Goal: Transaction & Acquisition: Book appointment/travel/reservation

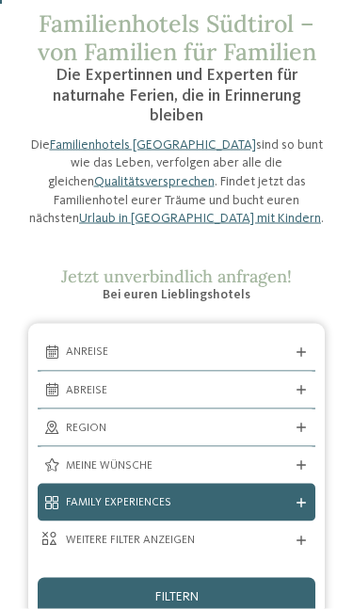
scroll to position [91, 0]
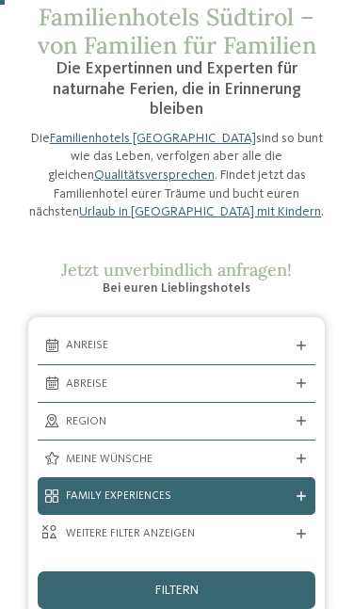
click at [308, 341] on div at bounding box center [301, 345] width 19 height 9
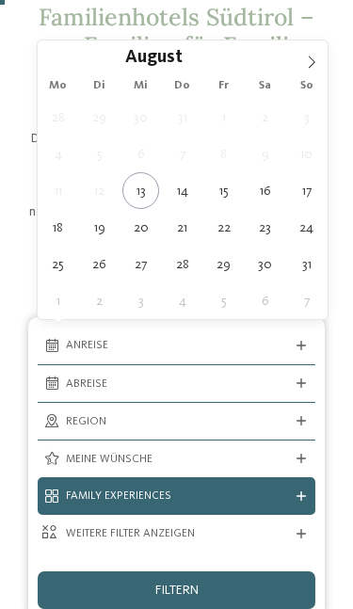
click at [320, 67] on span at bounding box center [312, 56] width 32 height 32
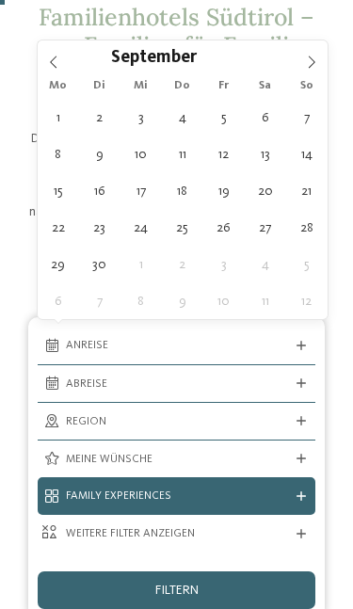
type div "18.09.2025"
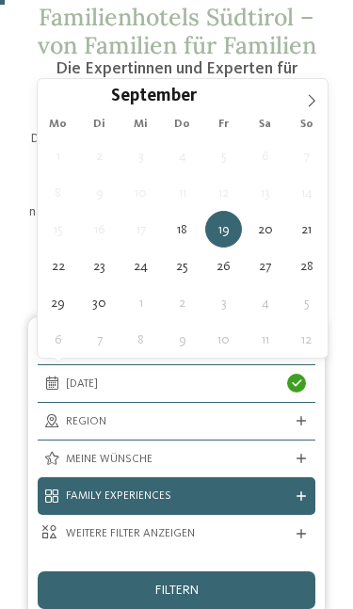
type div "21.09.2025"
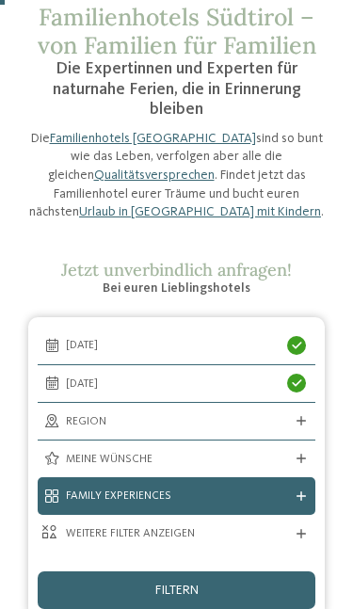
click at [304, 420] on icon at bounding box center [301, 420] width 9 height 9
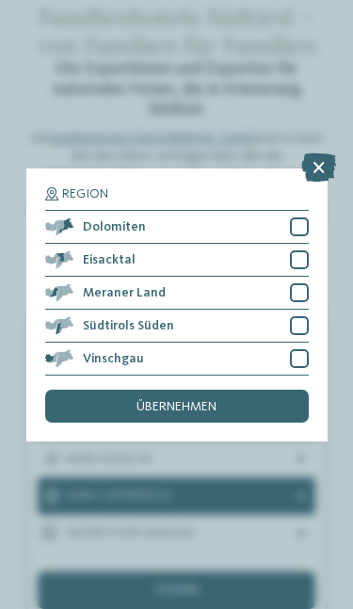
click at [320, 153] on icon at bounding box center [318, 167] width 35 height 28
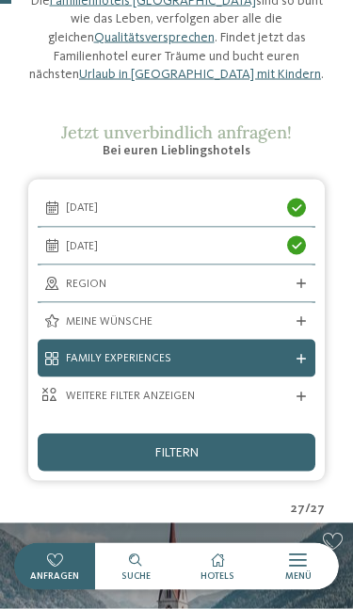
scroll to position [231, 0]
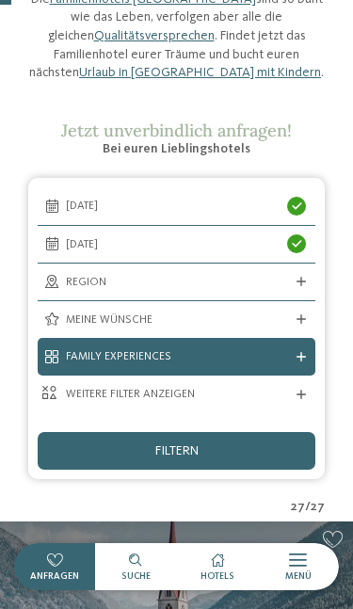
click at [304, 315] on icon at bounding box center [301, 319] width 9 height 9
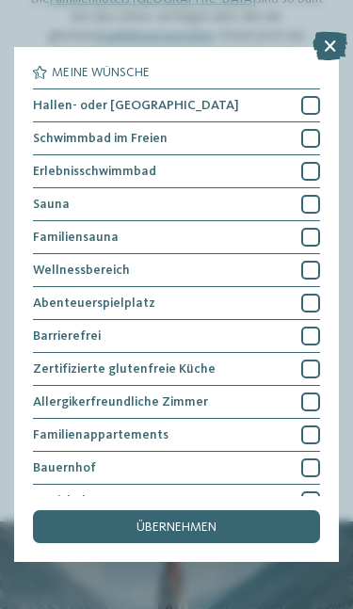
click at [314, 136] on div at bounding box center [310, 138] width 19 height 19
click at [315, 103] on div at bounding box center [310, 105] width 19 height 19
click at [318, 170] on div at bounding box center [310, 171] width 19 height 19
click at [210, 521] on span "übernehmen" at bounding box center [177, 527] width 80 height 13
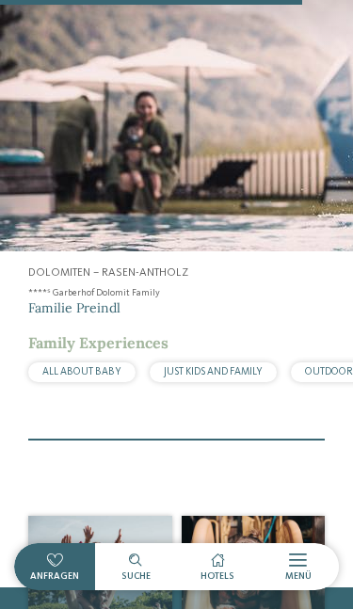
scroll to position [5123, 0]
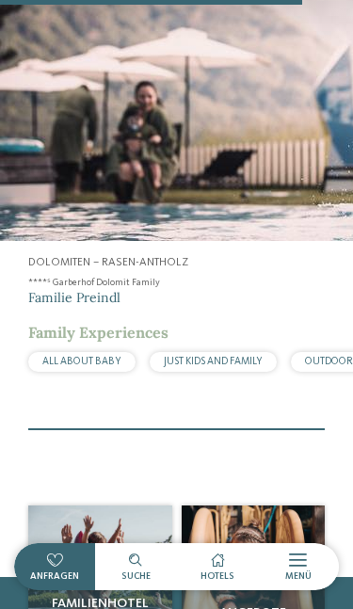
click at [137, 523] on span "Suche" at bounding box center [135, 576] width 29 height 9
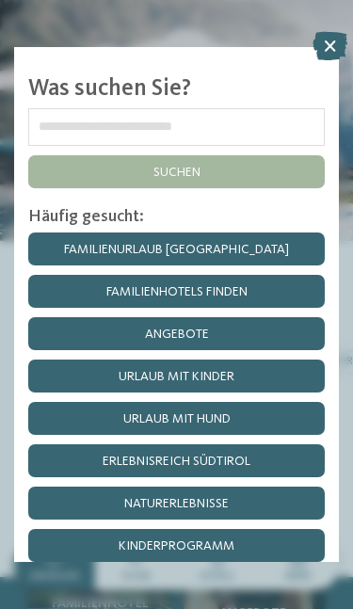
scroll to position [5089, 0]
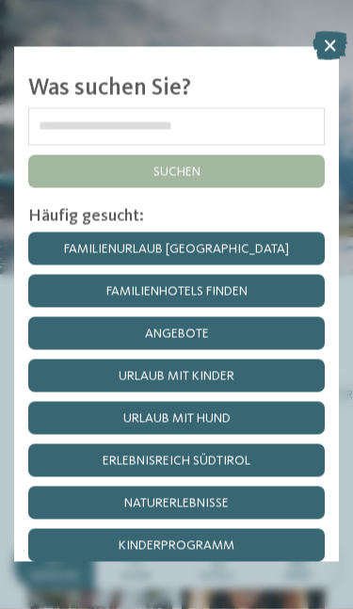
click at [341, 56] on icon at bounding box center [330, 46] width 35 height 28
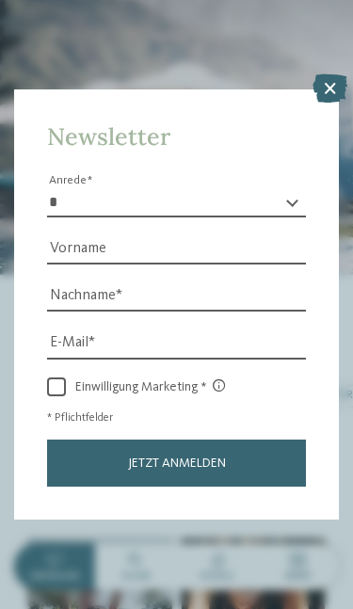
click at [326, 74] on icon at bounding box center [330, 88] width 35 height 28
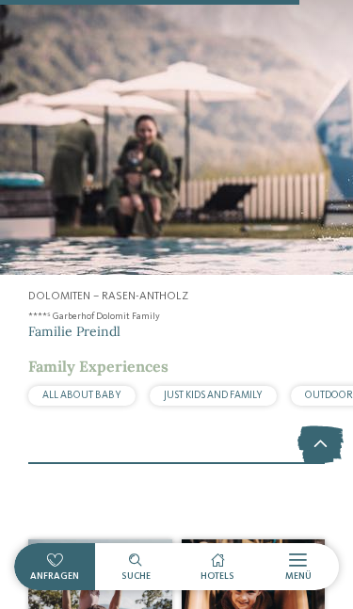
click at [221, 523] on span "Hotels" at bounding box center [218, 576] width 34 height 9
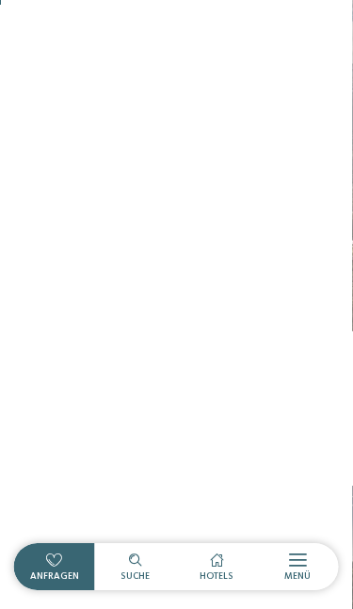
scroll to position [2178, 369]
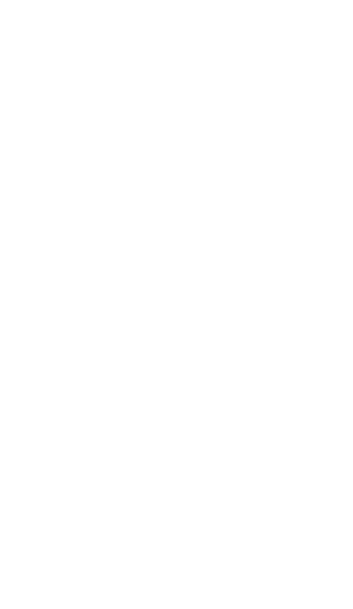
click at [287, 573] on span "Menü" at bounding box center [298, 576] width 26 height 9
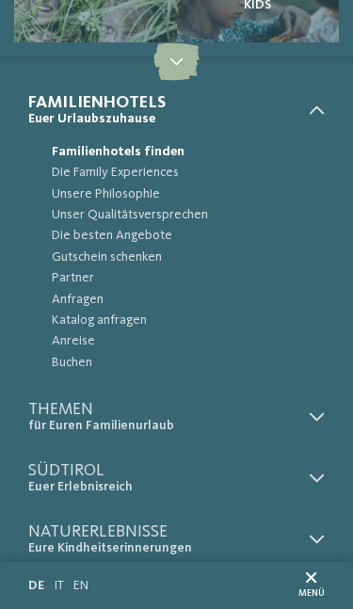
click at [298, 573] on div "Menü" at bounding box center [311, 586] width 26 height 27
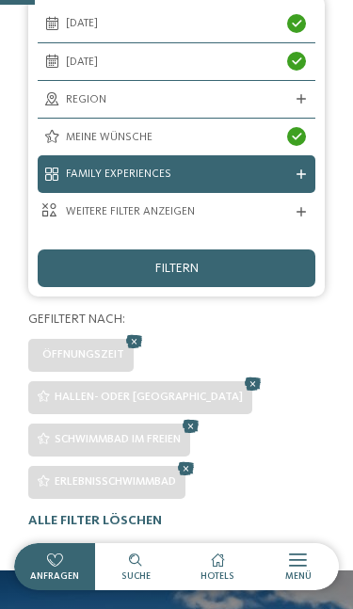
scroll to position [416, 0]
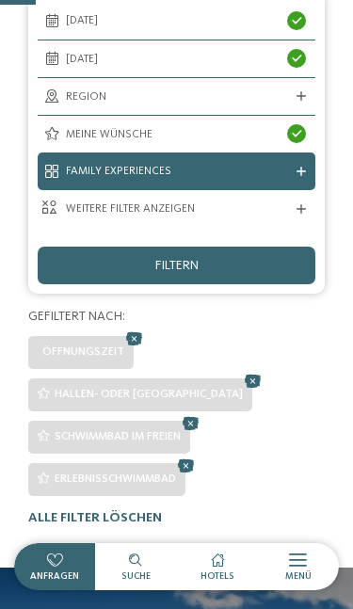
click at [300, 205] on icon at bounding box center [301, 208] width 9 height 9
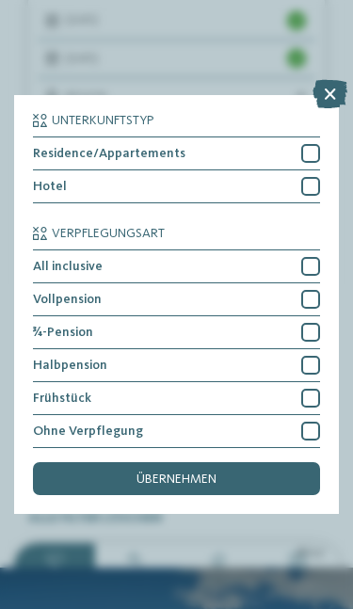
click at [313, 144] on div at bounding box center [310, 153] width 19 height 19
click at [316, 177] on div at bounding box center [310, 186] width 19 height 19
click at [315, 323] on div at bounding box center [310, 332] width 19 height 19
click at [315, 290] on div at bounding box center [310, 299] width 19 height 19
click at [311, 257] on div at bounding box center [310, 266] width 19 height 19
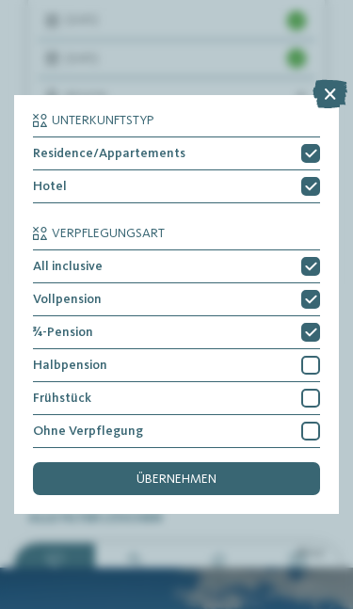
click at [208, 473] on span "übernehmen" at bounding box center [177, 479] width 80 height 13
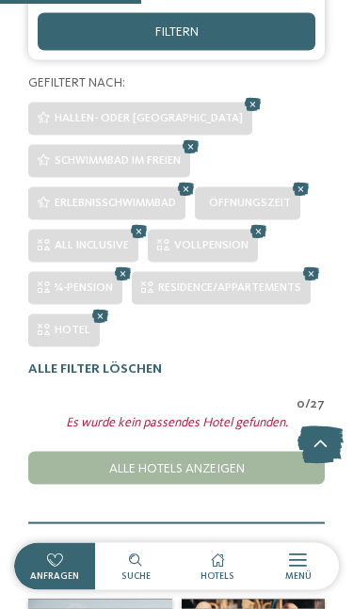
scroll to position [651, 0]
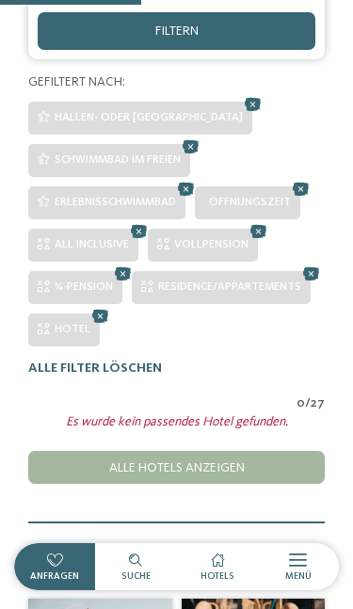
click at [260, 224] on icon at bounding box center [258, 230] width 25 height 23
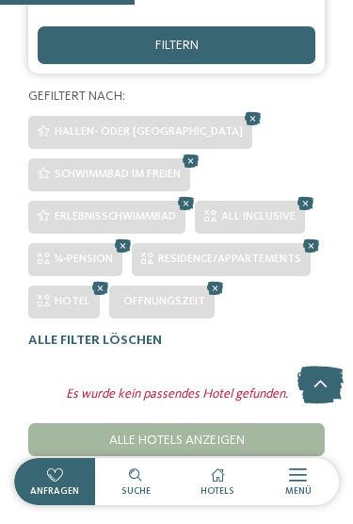
scroll to position [634, 0]
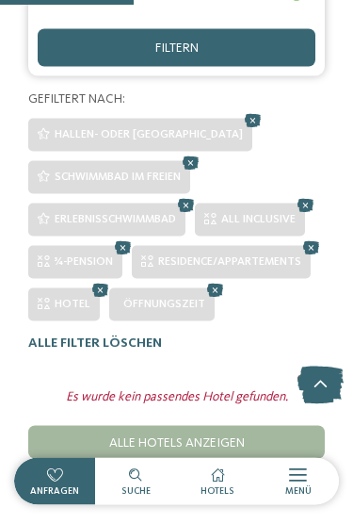
click at [116, 241] on icon at bounding box center [122, 247] width 25 height 23
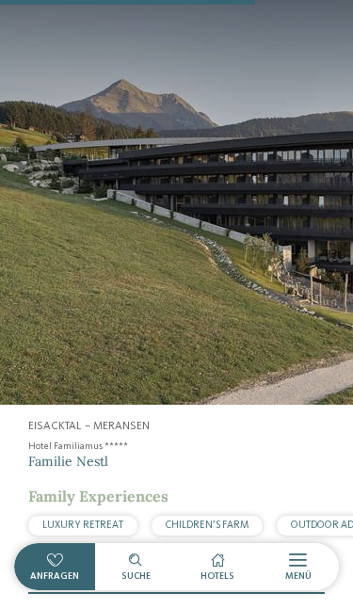
scroll to position [2708, 0]
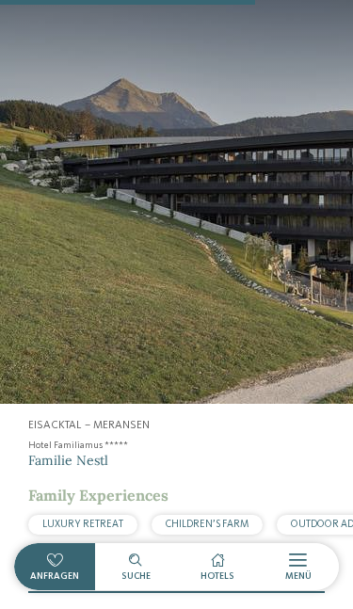
click at [298, 523] on div at bounding box center [298, 560] width 18 height 19
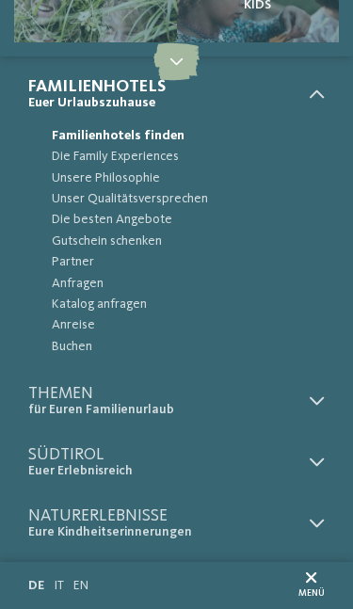
scroll to position [15, 0]
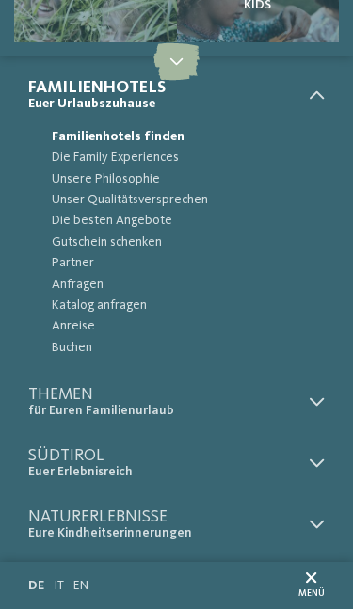
click at [312, 402] on icon at bounding box center [317, 402] width 15 height 15
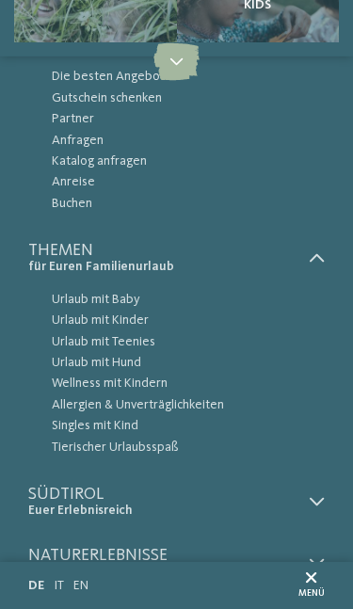
scroll to position [160, 0]
click at [133, 309] on span "Urlaub mit Kinder" at bounding box center [188, 319] width 273 height 21
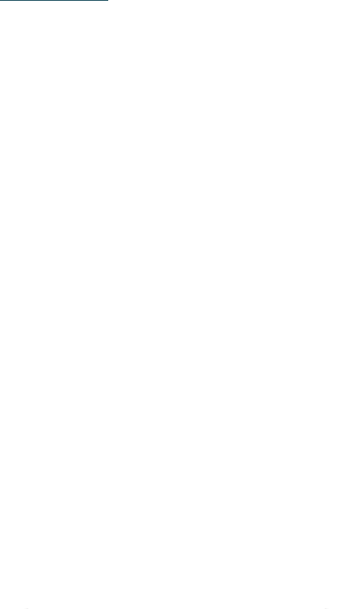
scroll to position [825, 0]
click at [133, 563] on icon at bounding box center [135, 560] width 13 height 13
click at [272, 234] on link "Familienhotels finden" at bounding box center [176, 229] width 297 height 33
click at [257, 432] on span "Anreise" at bounding box center [176, 437] width 221 height 16
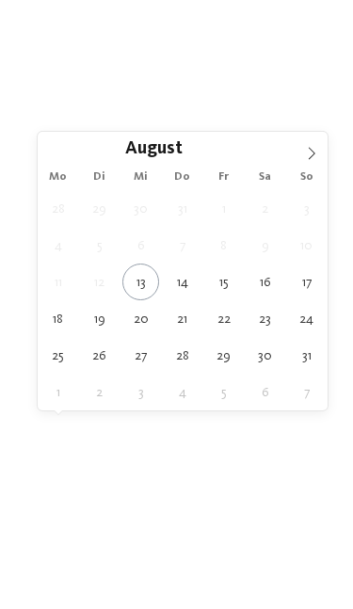
click at [311, 161] on span at bounding box center [312, 148] width 32 height 32
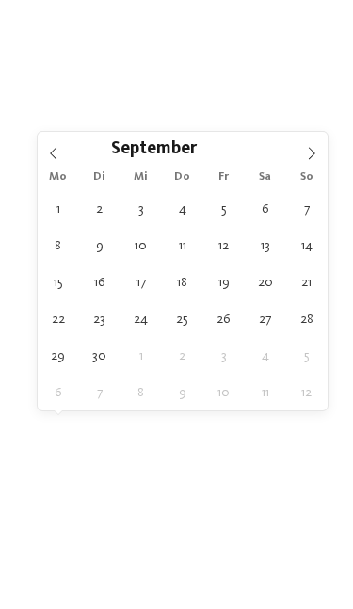
type div "[DATE]"
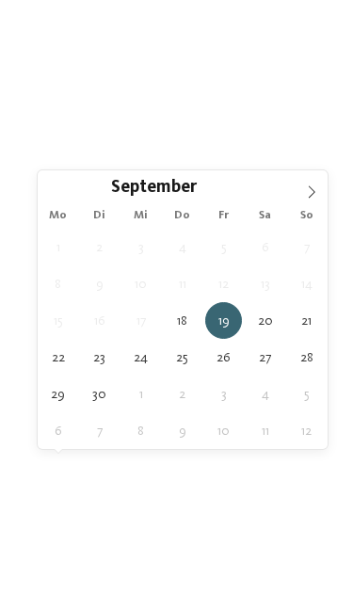
type div "[DATE]"
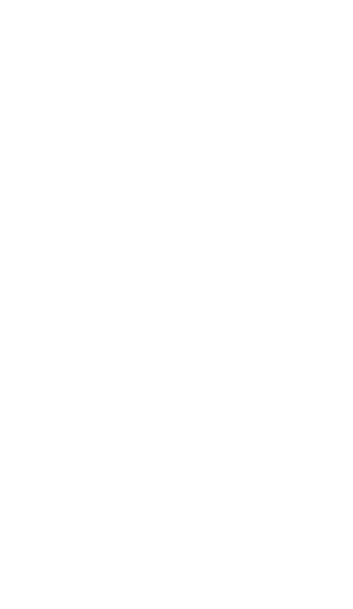
scroll to position [193, 0]
click at [302, 391] on icon at bounding box center [301, 394] width 9 height 9
click at [319, 71] on icon at bounding box center [318, 85] width 35 height 28
click at [300, 344] on icon at bounding box center [301, 347] width 9 height 9
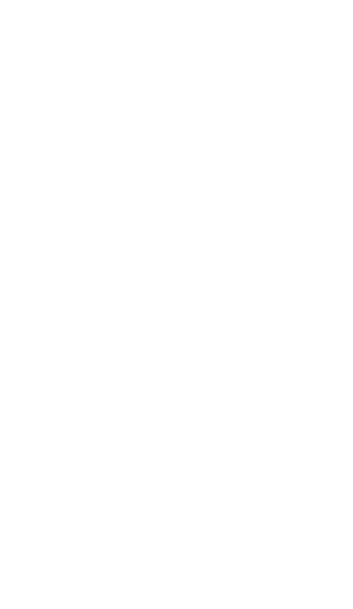
click at [311, 177] on div at bounding box center [310, 186] width 19 height 19
click at [311, 181] on icon at bounding box center [311, 186] width 12 height 11
click at [314, 323] on div at bounding box center [310, 332] width 19 height 19
click at [313, 290] on div at bounding box center [310, 299] width 19 height 19
click at [314, 257] on div at bounding box center [310, 266] width 19 height 19
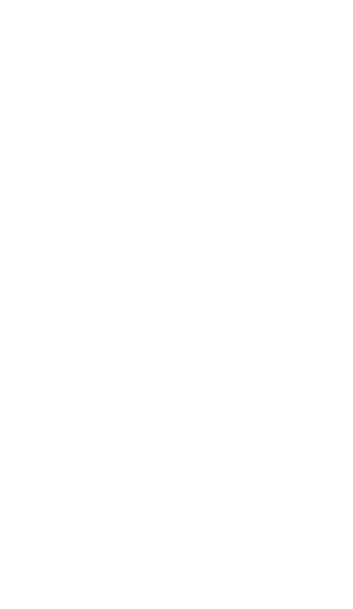
click at [243, 462] on div "übernehmen" at bounding box center [176, 478] width 287 height 33
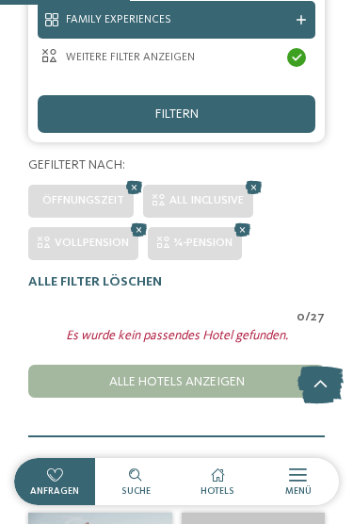
scroll to position [567, 0]
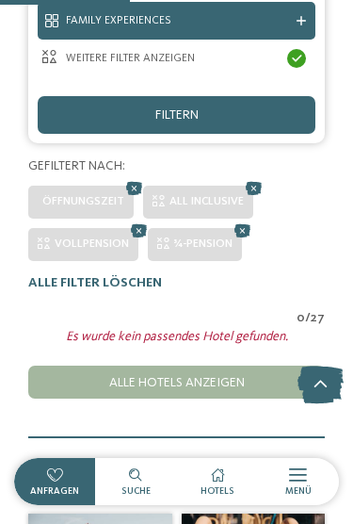
click at [253, 186] on icon at bounding box center [253, 187] width 25 height 23
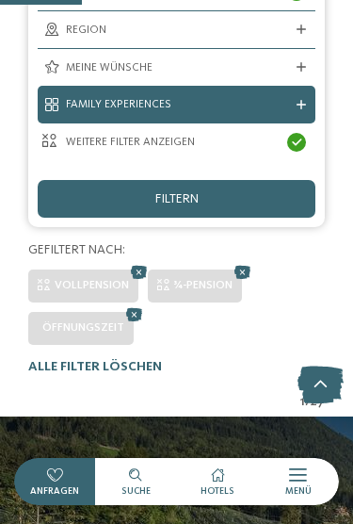
scroll to position [482, 0]
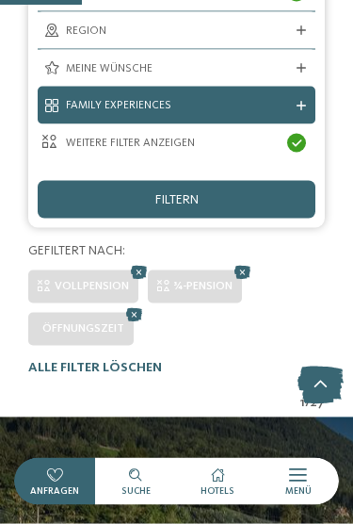
click at [138, 269] on icon at bounding box center [138, 272] width 25 height 23
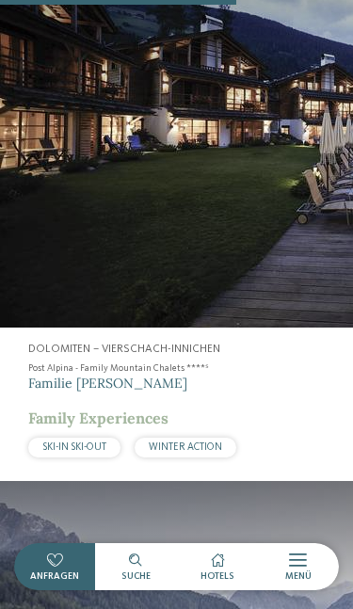
scroll to position [4295, 0]
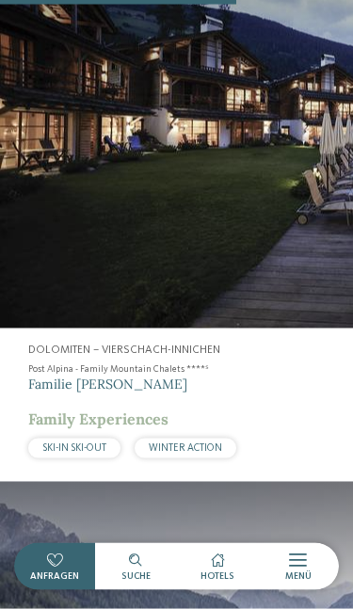
click at [138, 563] on icon at bounding box center [135, 560] width 13 height 13
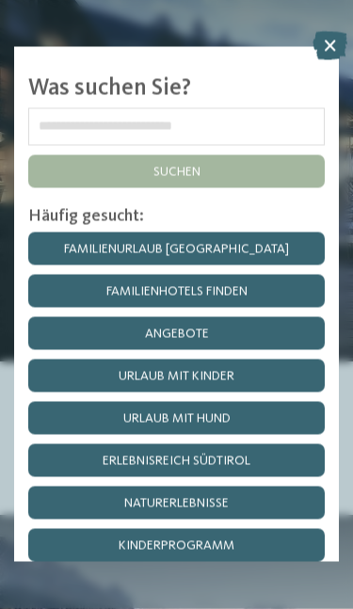
scroll to position [0, 0]
click at [228, 296] on link "Familienhotels finden" at bounding box center [176, 291] width 297 height 33
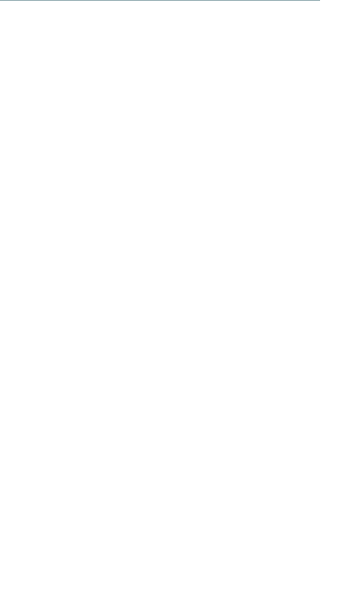
scroll to position [5832, 0]
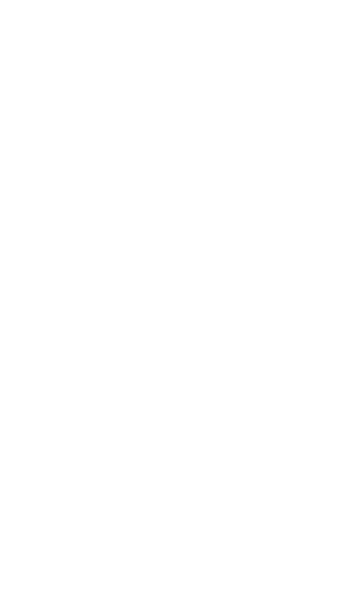
click at [250, 302] on div "Angebote" at bounding box center [254, 338] width 144 height 72
click at [298, 382] on div "Anreise" at bounding box center [177, 380] width 278 height 38
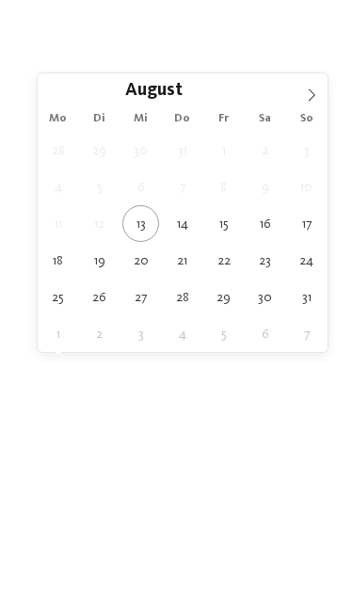
click at [316, 96] on icon at bounding box center [311, 95] width 13 height 13
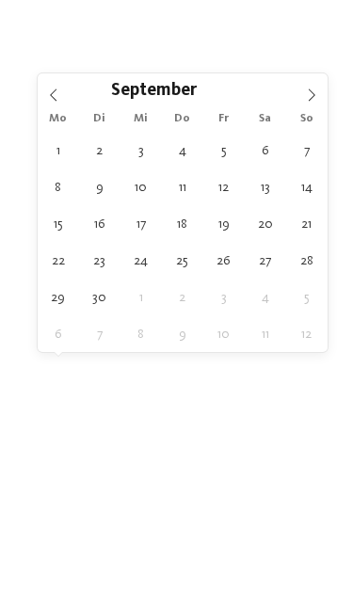
type div "[DATE]"
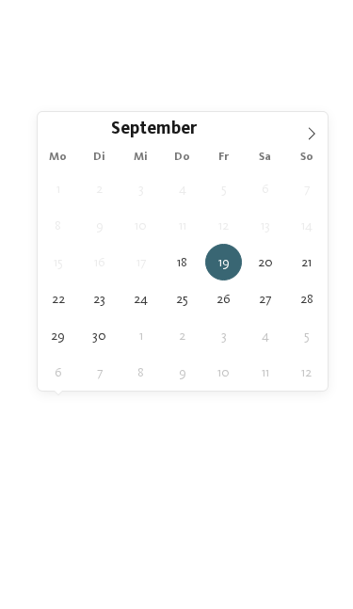
type div "[DATE]"
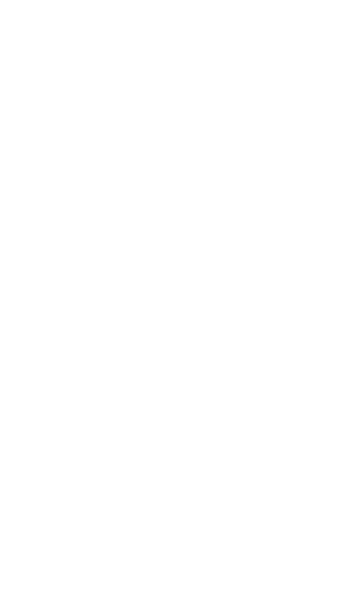
scroll to position [157, 0]
click at [174, 468] on span "filtern" at bounding box center [176, 466] width 43 height 13
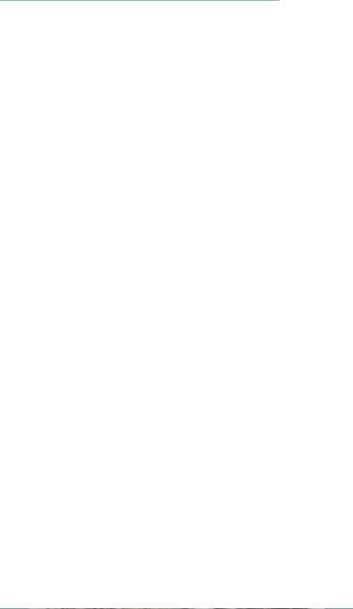
scroll to position [3042, 0]
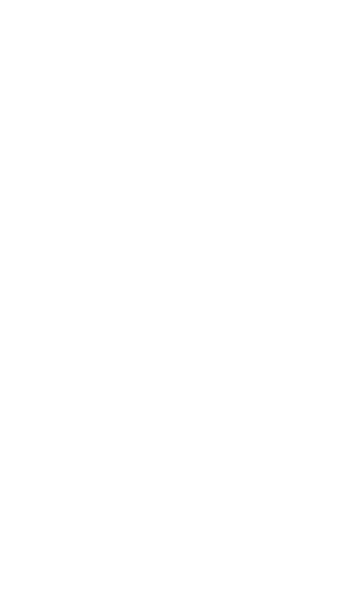
click at [198, 226] on div "mehr laden" at bounding box center [177, 250] width 70 height 48
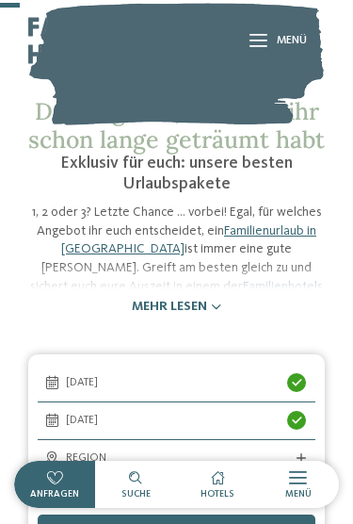
scroll to position [349, 0]
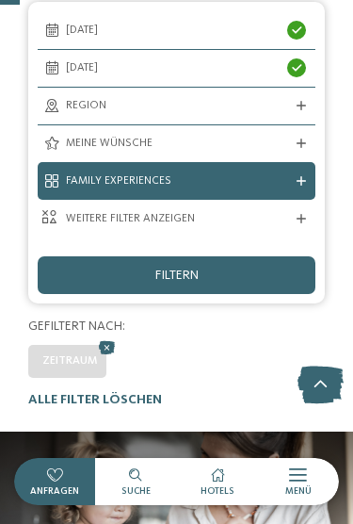
click at [303, 214] on icon at bounding box center [301, 218] width 9 height 9
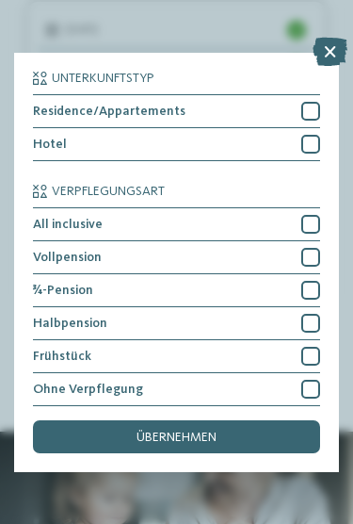
click at [312, 217] on div at bounding box center [310, 224] width 19 height 19
click at [234, 420] on div "übernehmen" at bounding box center [176, 436] width 287 height 33
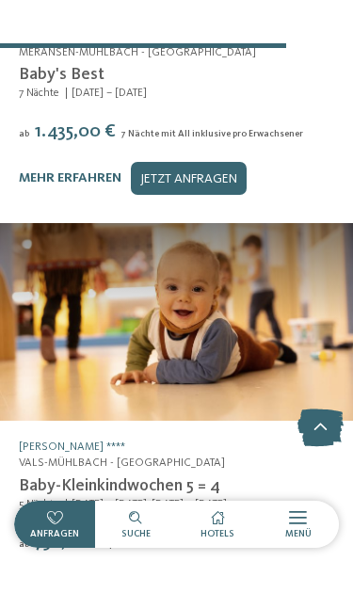
scroll to position [3027, 0]
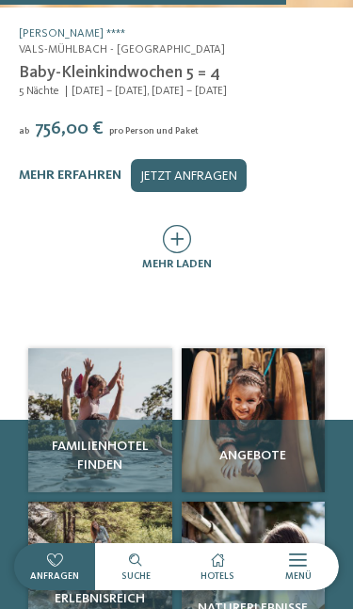
click at [179, 225] on icon at bounding box center [177, 239] width 28 height 28
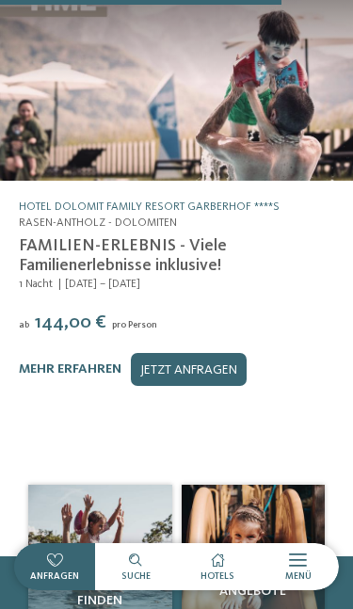
scroll to position [3274, 0]
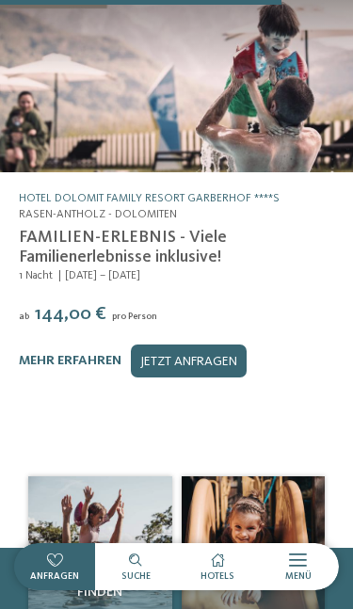
click at [106, 354] on link "mehr erfahren" at bounding box center [70, 360] width 103 height 13
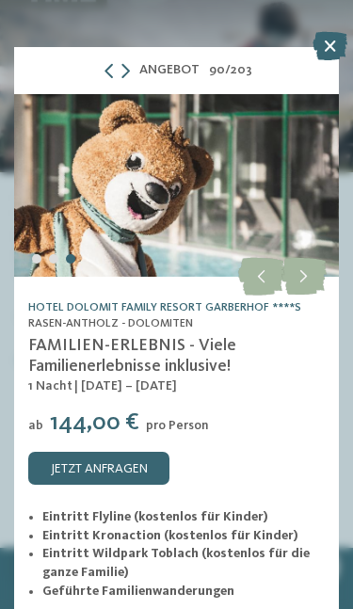
click at [302, 276] on icon at bounding box center [304, 277] width 46 height 38
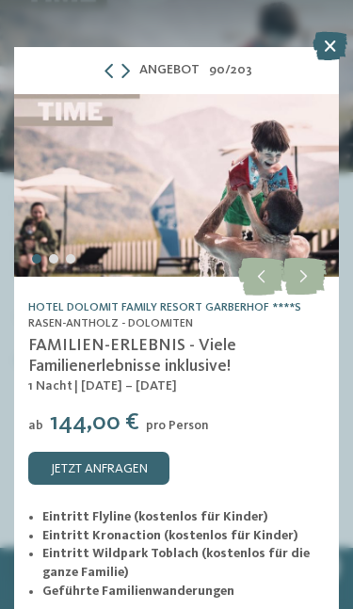
click at [302, 275] on icon at bounding box center [304, 277] width 46 height 38
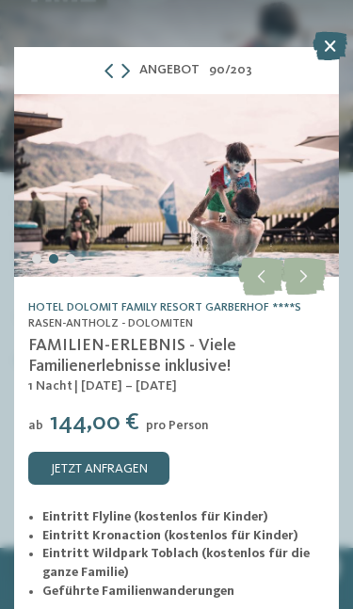
click at [304, 277] on icon at bounding box center [304, 277] width 46 height 38
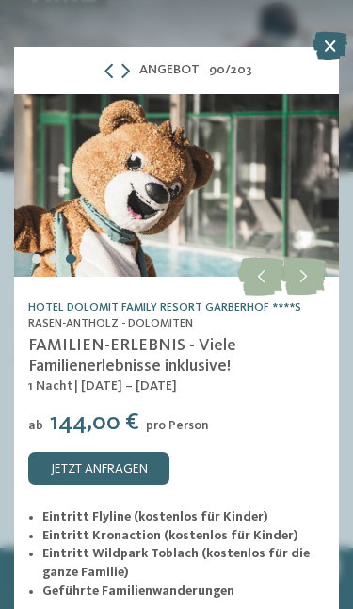
click at [302, 278] on icon at bounding box center [304, 277] width 46 height 38
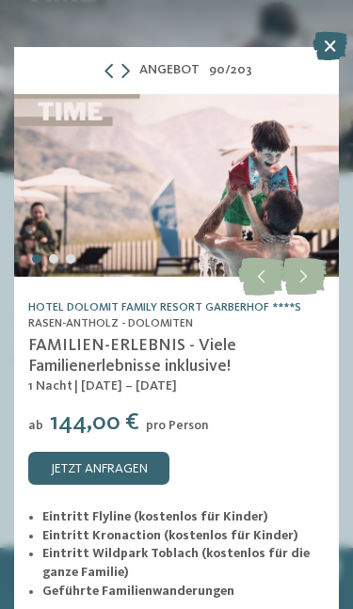
click at [298, 276] on icon at bounding box center [304, 277] width 46 height 38
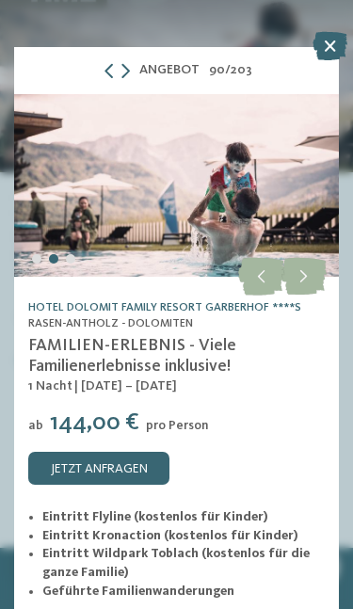
click at [333, 57] on icon at bounding box center [330, 46] width 35 height 28
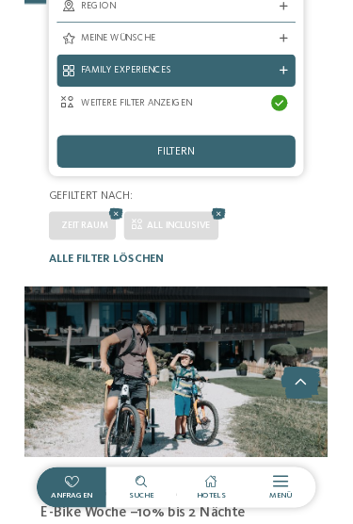
scroll to position [299, 0]
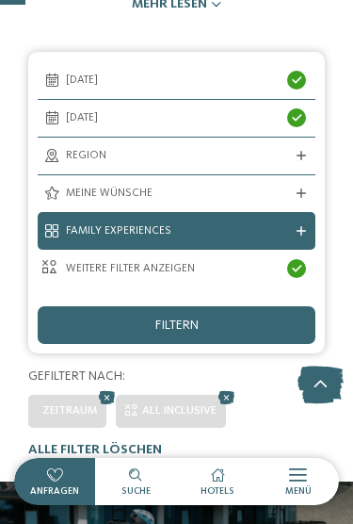
click at [304, 226] on icon at bounding box center [301, 230] width 9 height 9
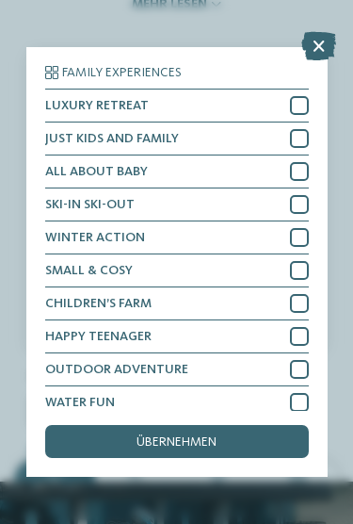
click at [323, 43] on icon at bounding box center [318, 46] width 35 height 28
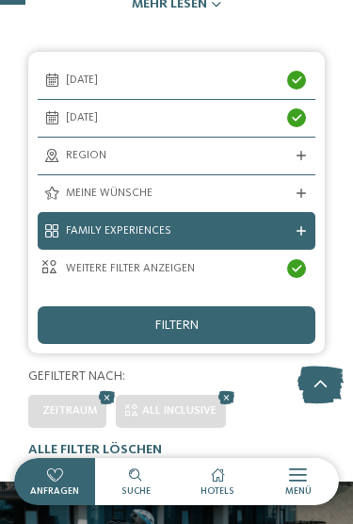
click at [307, 194] on div "Meine Wünsche" at bounding box center [177, 193] width 278 height 37
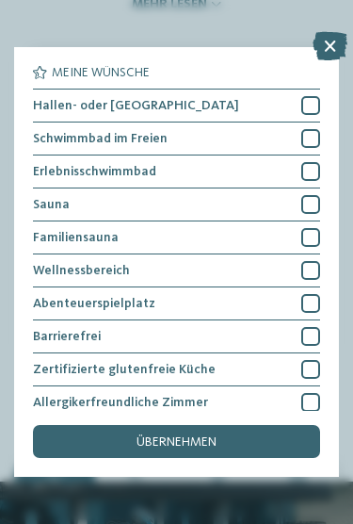
click at [312, 102] on div at bounding box center [310, 105] width 19 height 19
click at [311, 133] on div at bounding box center [310, 138] width 19 height 19
click at [314, 169] on div at bounding box center [310, 171] width 19 height 19
click at [237, 425] on div "übernehmen" at bounding box center [176, 441] width 287 height 33
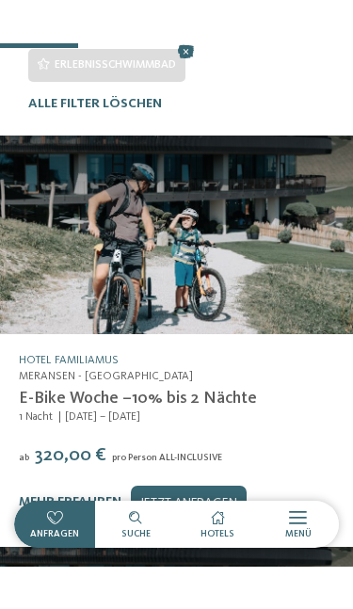
scroll to position [856, 0]
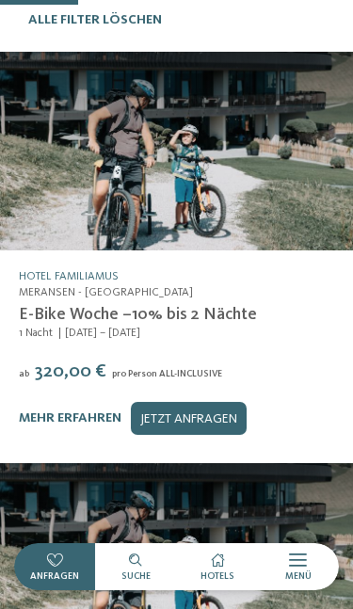
click at [121, 411] on link "mehr erfahren" at bounding box center [70, 417] width 103 height 13
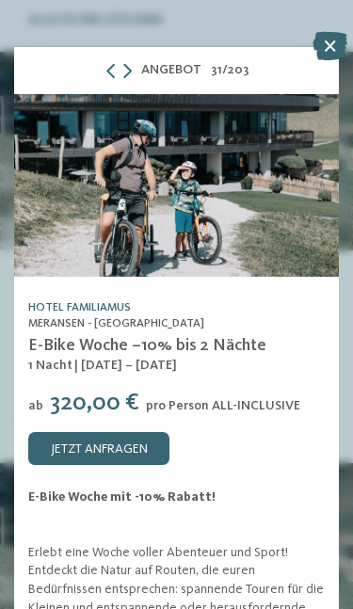
click at [284, 202] on div at bounding box center [176, 185] width 325 height 183
click at [331, 55] on icon at bounding box center [330, 46] width 35 height 28
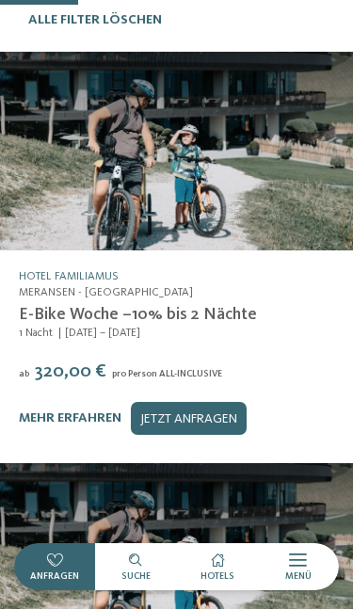
click at [110, 411] on link "mehr erfahren" at bounding box center [70, 417] width 103 height 13
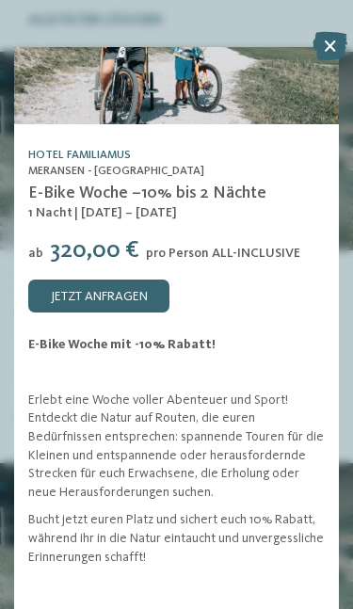
scroll to position [200, 0]
click at [153, 280] on link "jetzt anfragen" at bounding box center [98, 296] width 141 height 33
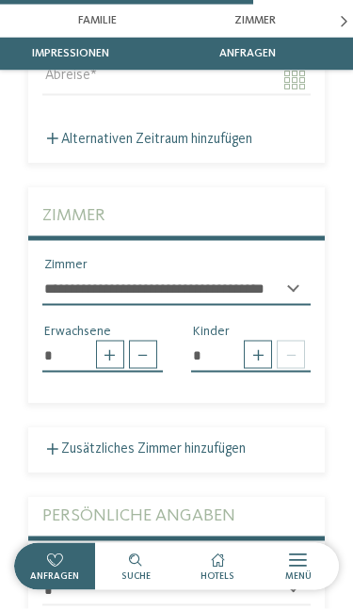
scroll to position [5293, 0]
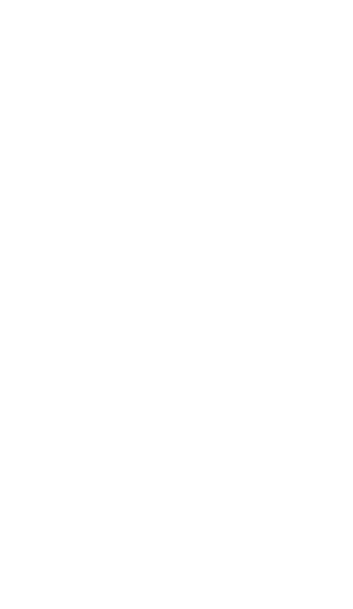
click at [187, 429] on span "Anreise" at bounding box center [176, 437] width 221 height 16
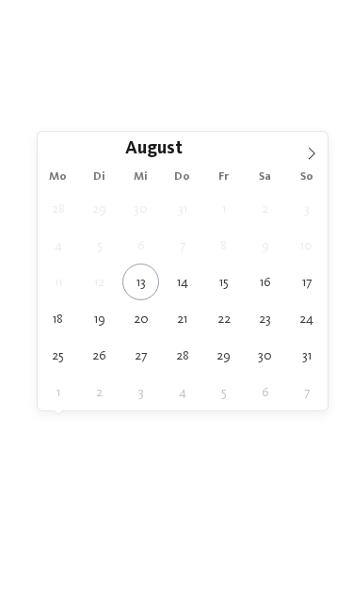
click at [316, 156] on icon at bounding box center [311, 153] width 13 height 13
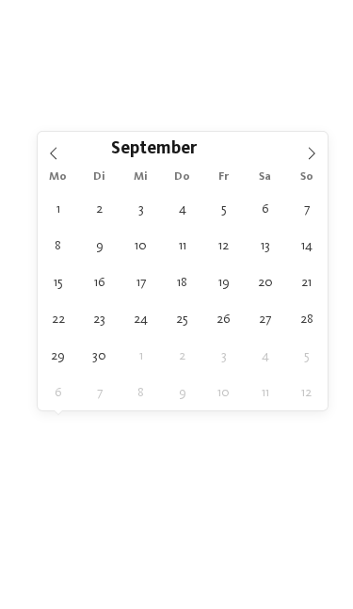
type div "[DATE]"
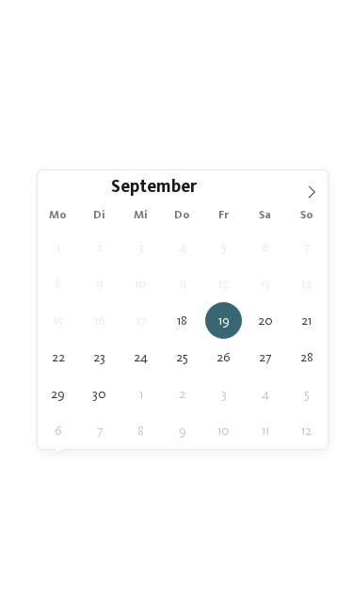
type div "[DATE]"
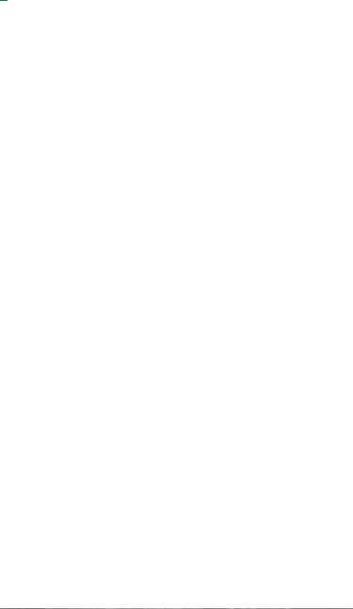
scroll to position [186, 0]
click at [312, 396] on div "Family Experiences" at bounding box center [177, 401] width 278 height 38
click at [296, 168] on div at bounding box center [299, 177] width 19 height 19
click at [301, 431] on div at bounding box center [299, 440] width 19 height 19
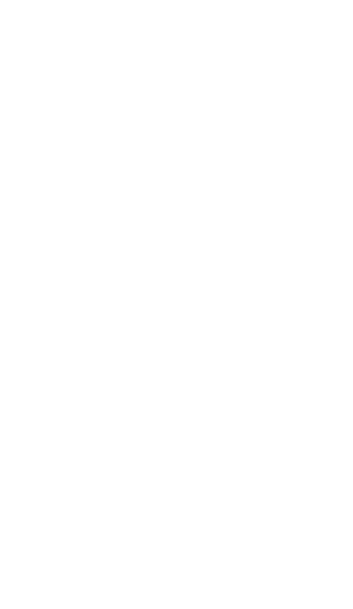
click at [215, 482] on span "übernehmen" at bounding box center [177, 488] width 80 height 13
click at [218, 274] on span "Stammhaus der Falkensteiner Hotels & Residences" at bounding box center [184, 282] width 312 height 17
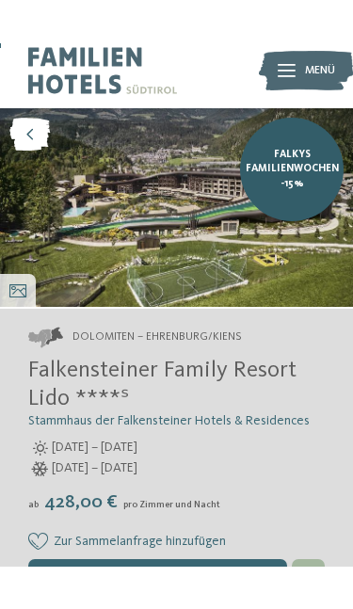
scroll to position [11, 0]
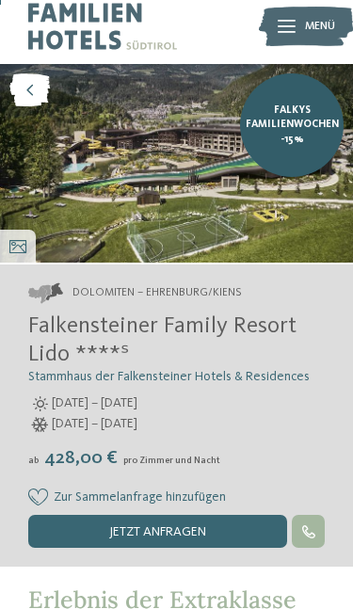
click at [204, 226] on img at bounding box center [176, 163] width 353 height 199
click at [329, 89] on link "Falkys Familienwochen -15%" at bounding box center [292, 125] width 104 height 104
